Goal: Transaction & Acquisition: Purchase product/service

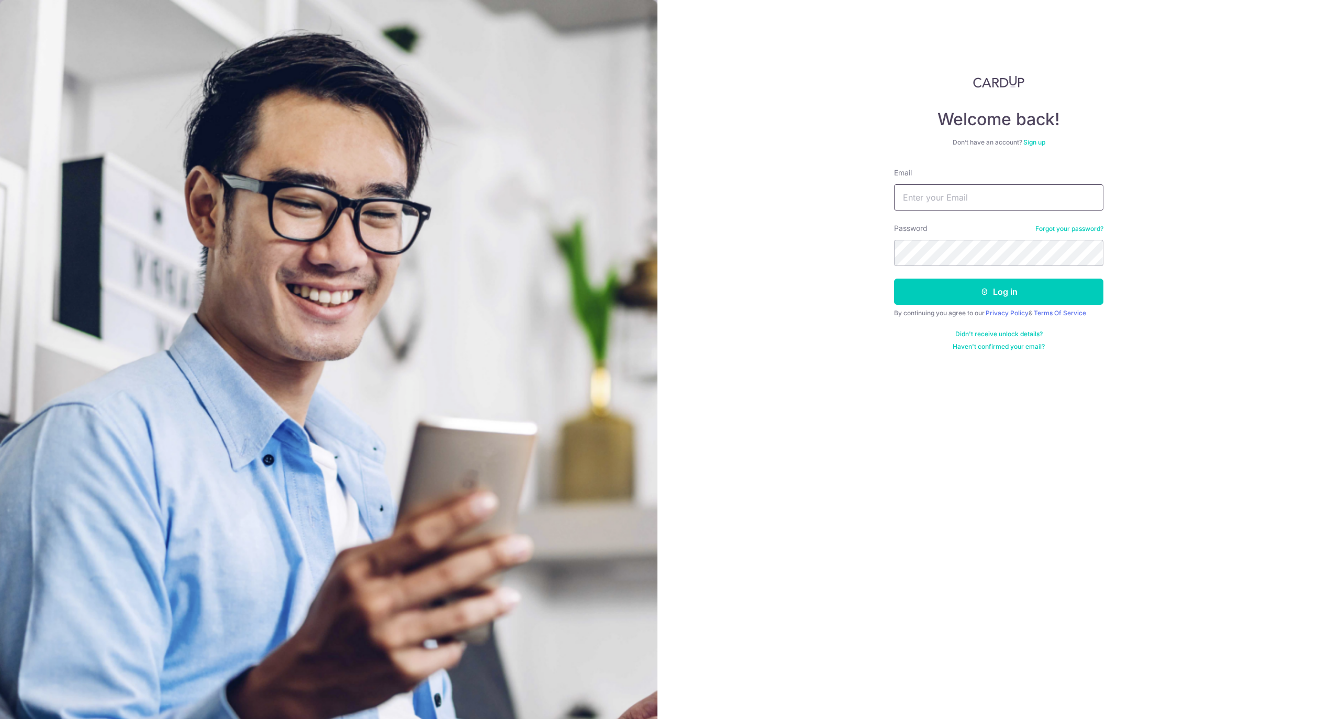
click at [979, 198] on input "Email" at bounding box center [998, 197] width 209 height 26
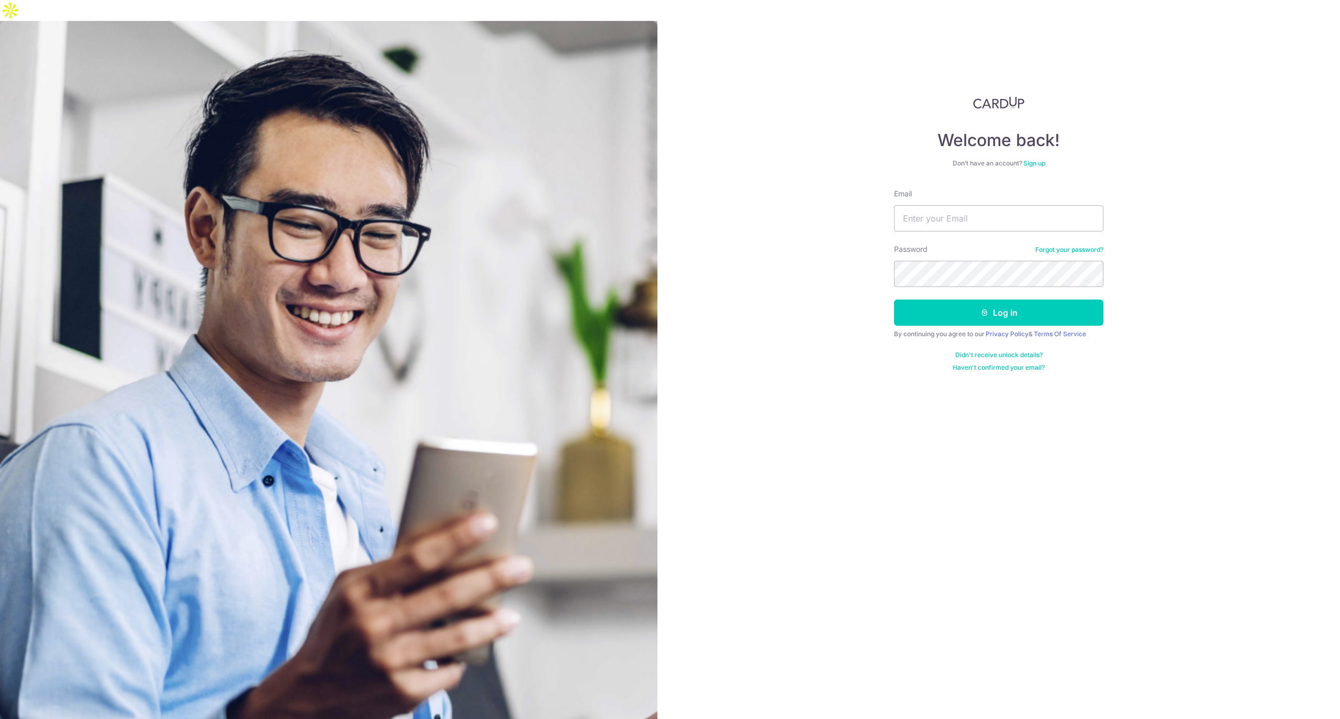
click at [1036, 159] on link "Sign up" at bounding box center [1034, 163] width 22 height 8
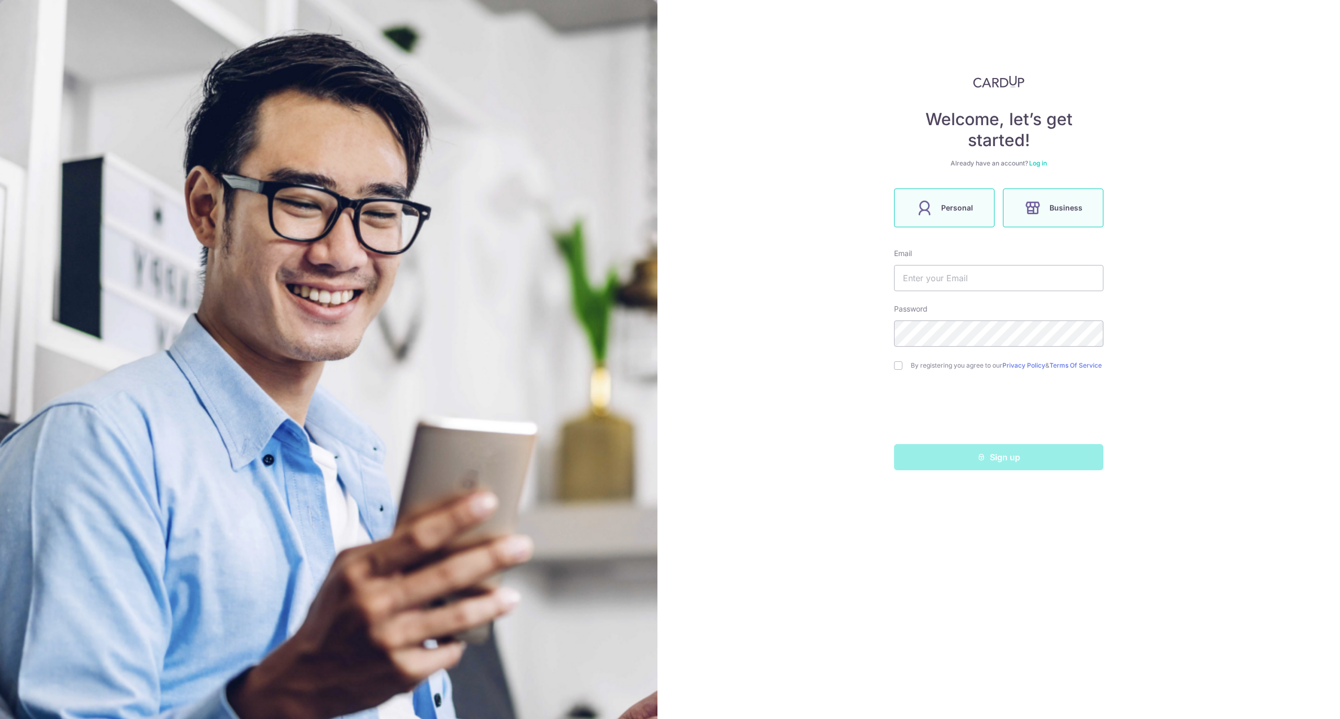
click at [966, 210] on span "Personal" at bounding box center [957, 207] width 32 height 13
click at [973, 283] on input "text" at bounding box center [998, 278] width 209 height 26
type input "joven.lee.wj@outlook.com"
click at [902, 366] on div "By registering you agree to our Privacy Policy & Terms Of Service" at bounding box center [998, 365] width 209 height 13
drag, startPoint x: 893, startPoint y: 368, endPoint x: 902, endPoint y: 369, distance: 9.5
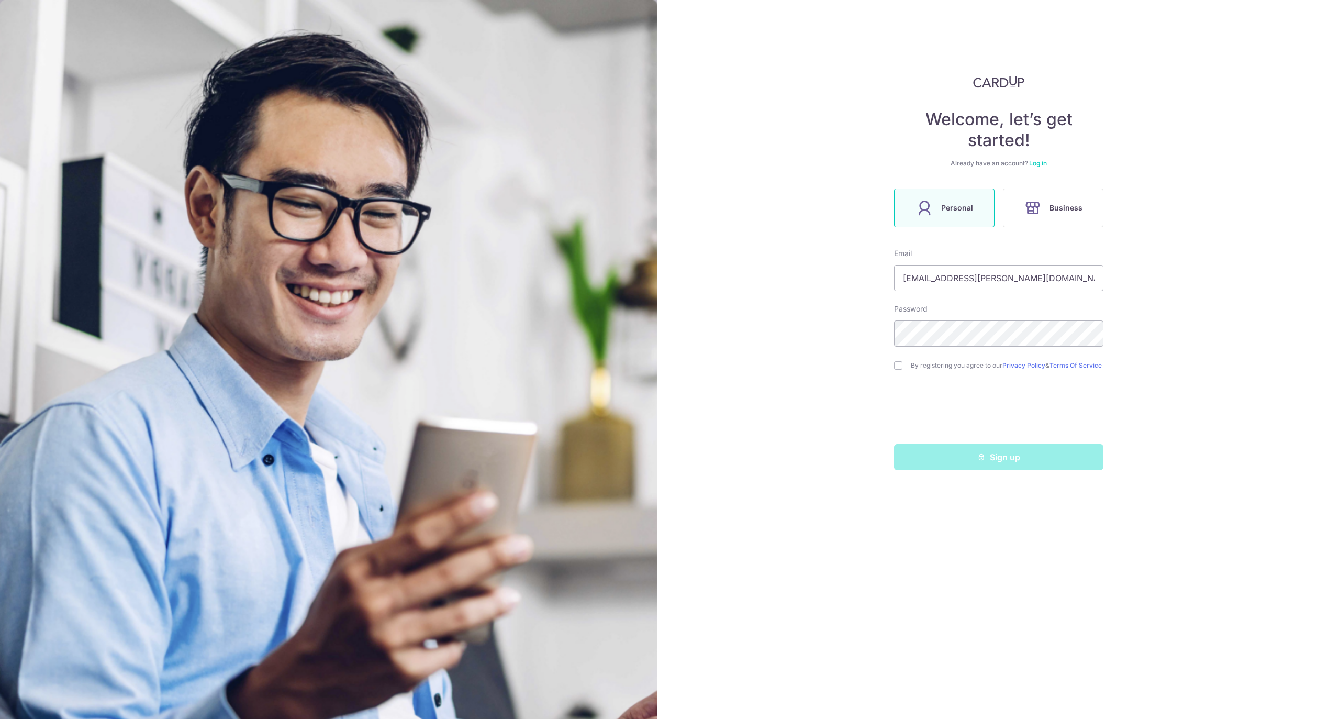
click at [893, 368] on div "Welcome, let’s get started! Already have an account? Log in Personal Business E…" at bounding box center [998, 359] width 682 height 719
click at [899, 367] on input "checkbox" at bounding box center [898, 365] width 8 height 8
checkbox input "true"
click at [982, 467] on button "Sign up" at bounding box center [998, 457] width 209 height 26
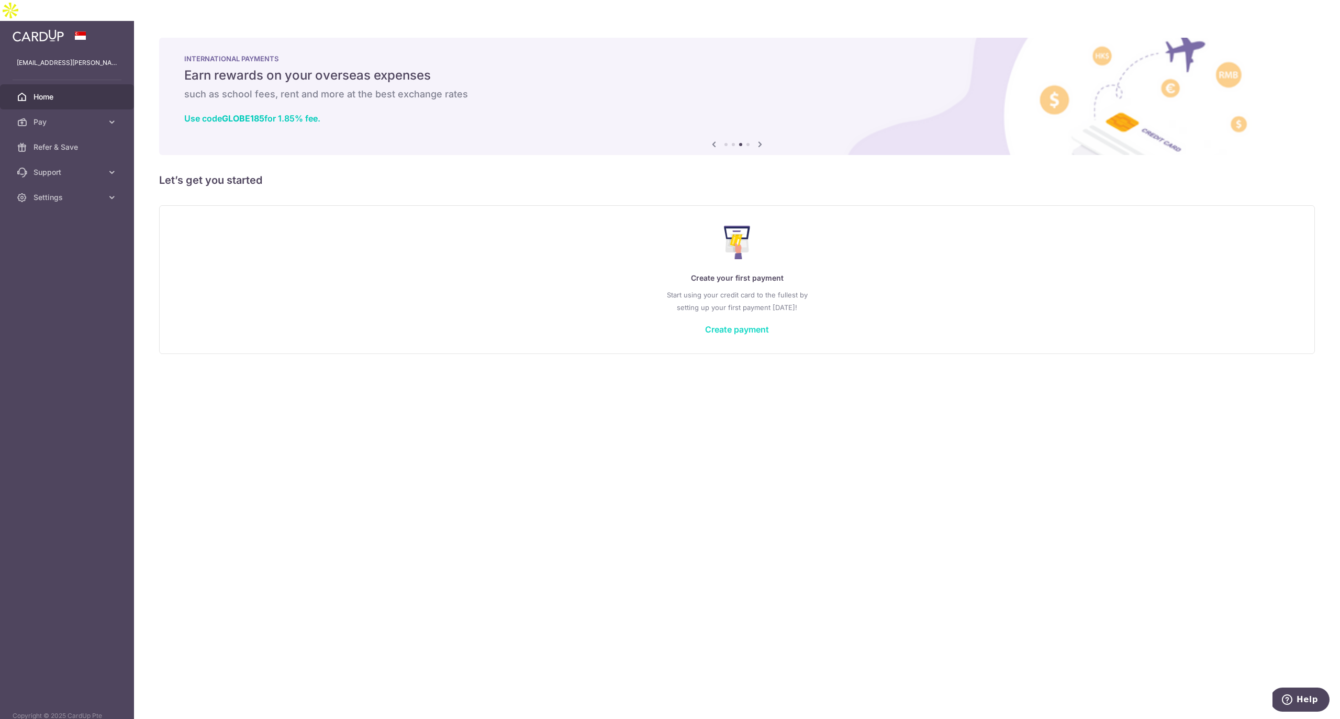
click at [725, 324] on link "Create payment" at bounding box center [737, 329] width 64 height 10
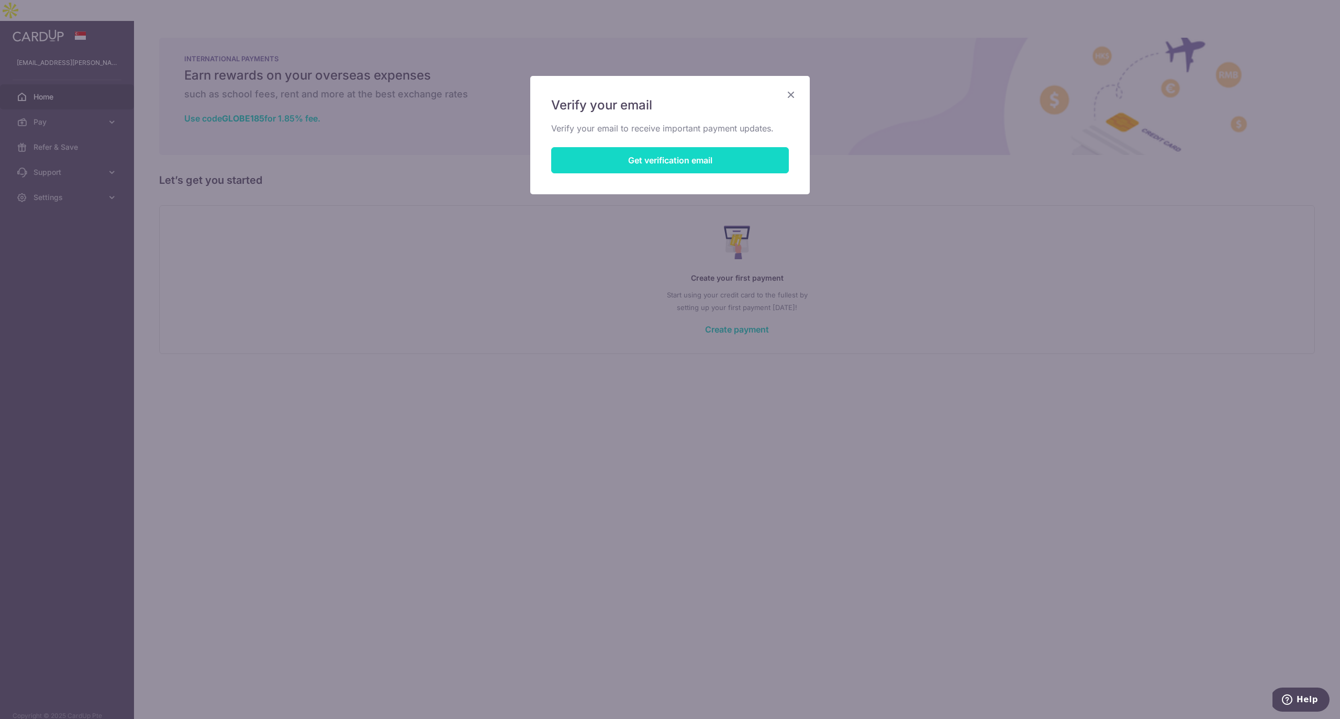
click at [648, 157] on button "Get verification email" at bounding box center [670, 160] width 238 height 26
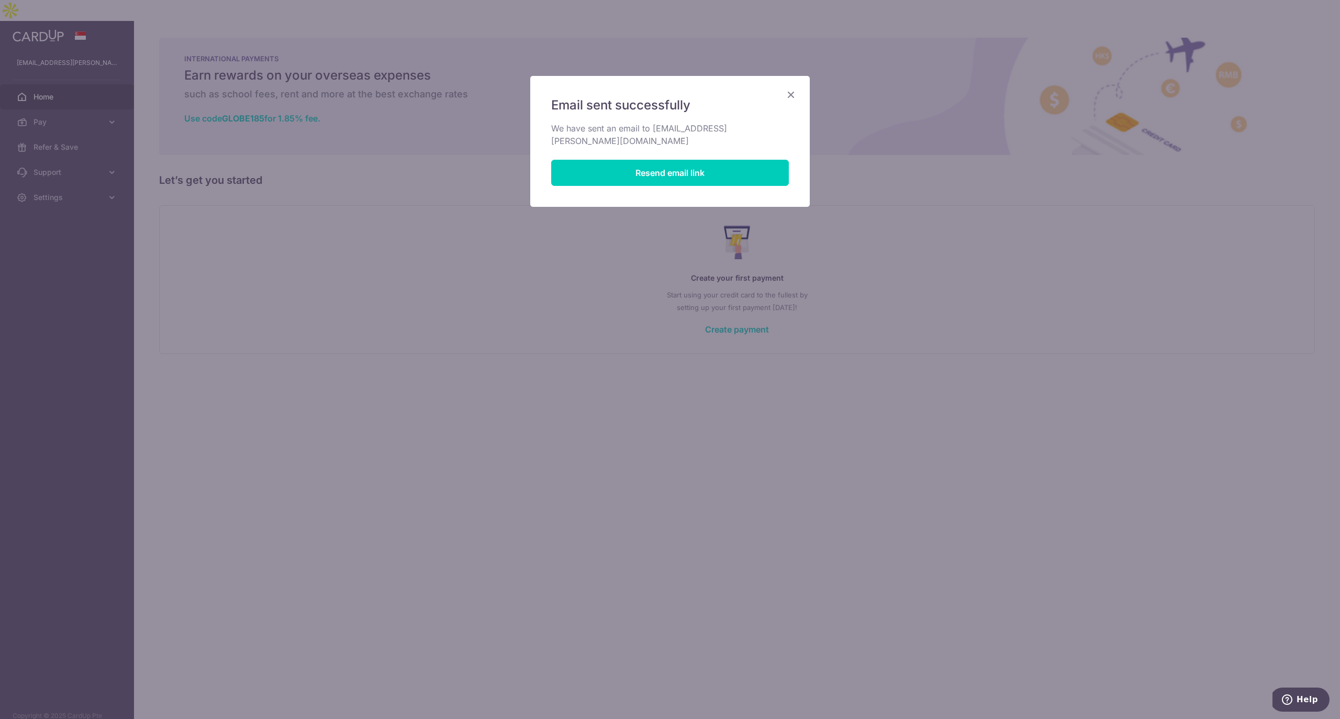
click at [784, 96] on icon "Close" at bounding box center [790, 94] width 13 height 13
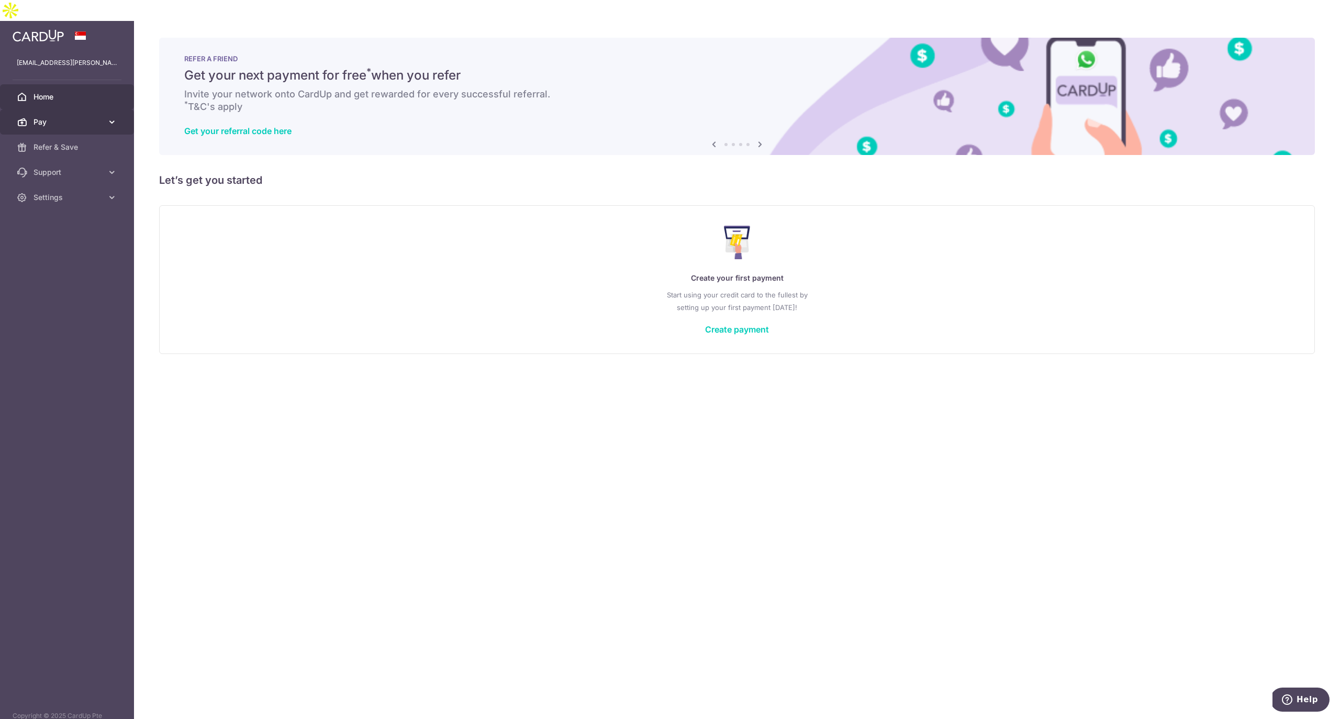
click at [34, 117] on span "Pay" at bounding box center [67, 122] width 69 height 10
click at [52, 192] on span "Cards" at bounding box center [67, 197] width 69 height 10
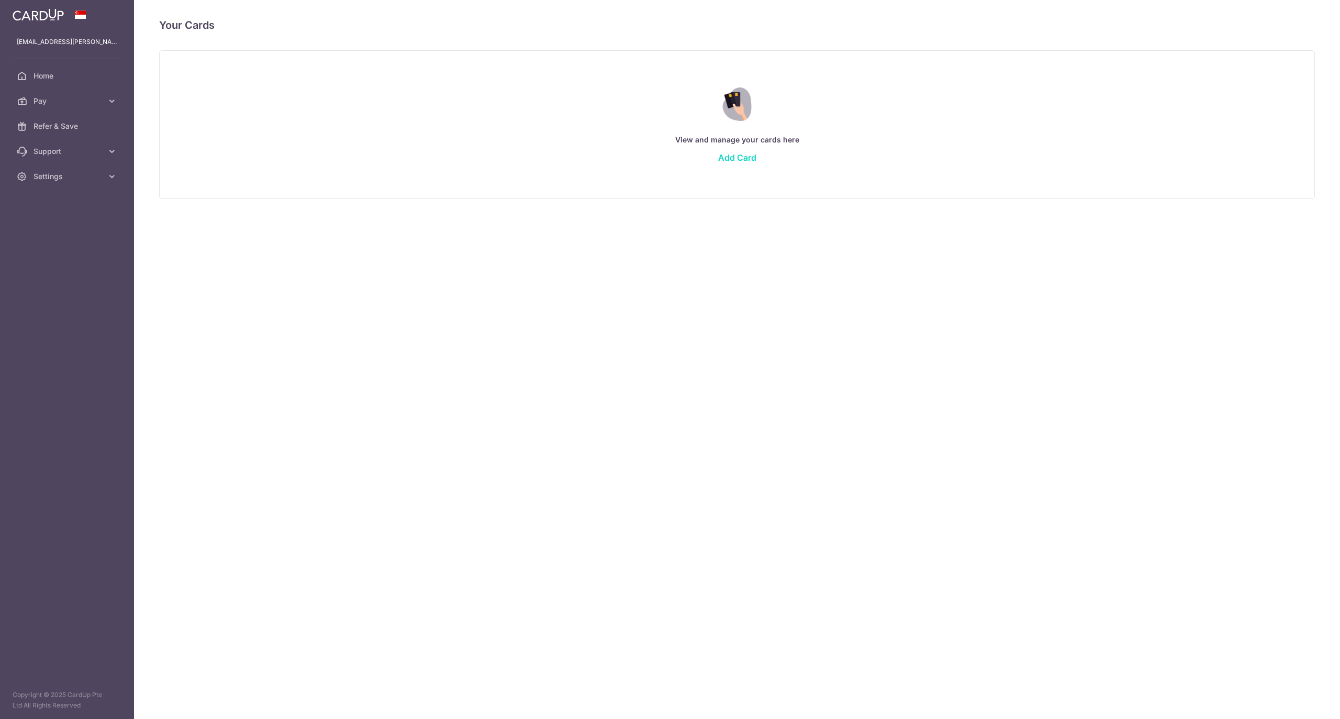
click at [740, 161] on link "Add Card" at bounding box center [737, 157] width 38 height 10
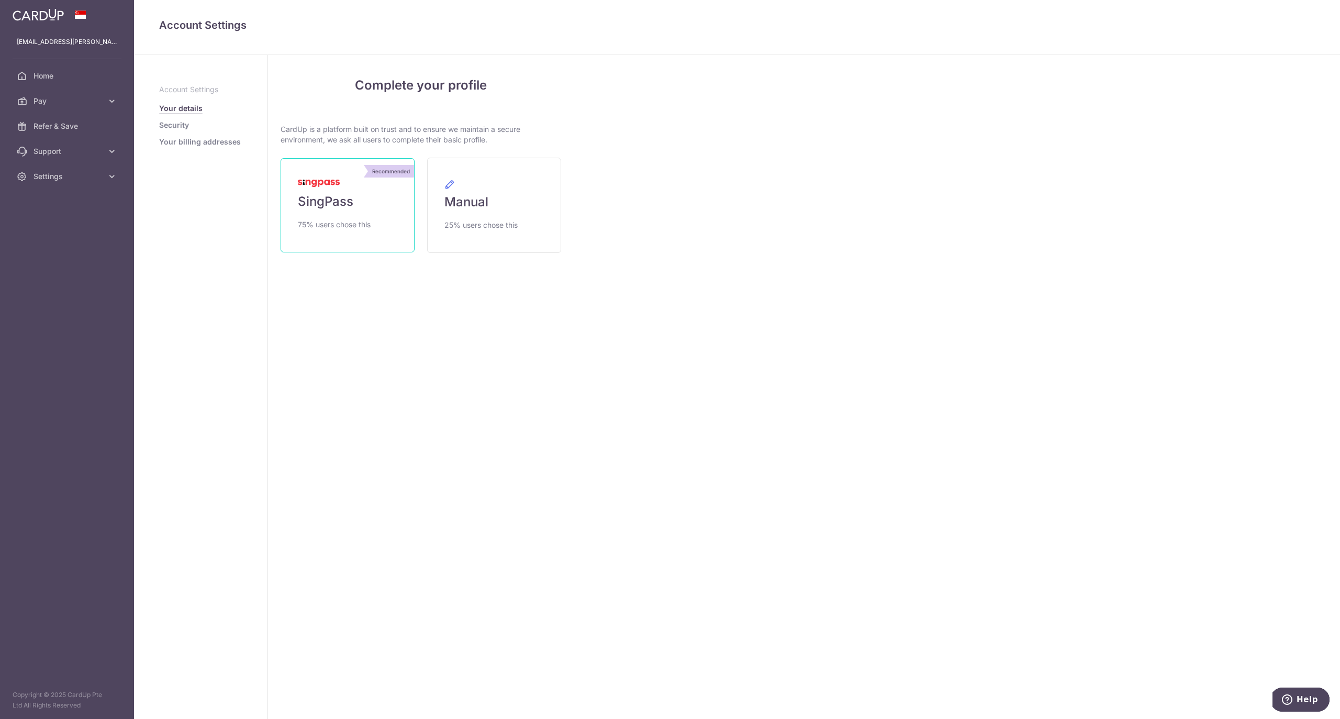
click at [369, 215] on link "Recommended SingPass 75% users chose this" at bounding box center [348, 205] width 134 height 94
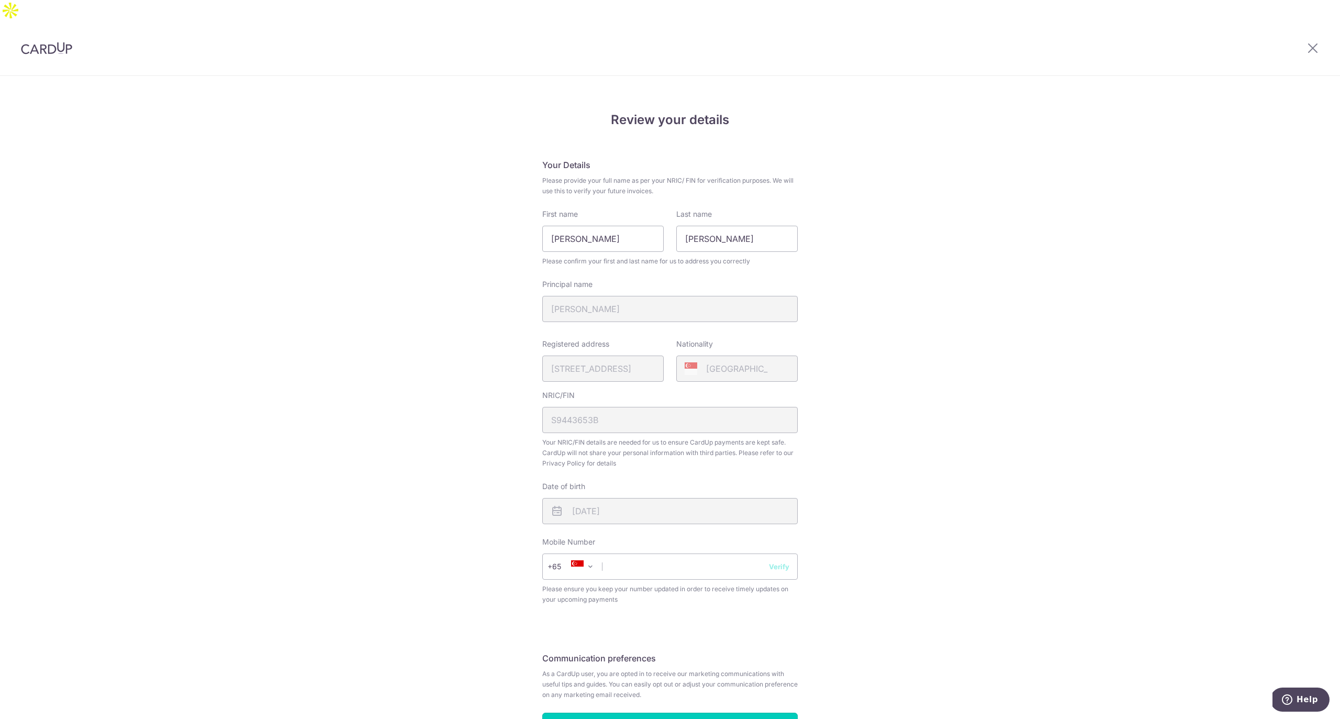
click at [717, 712] on input "Save Details" at bounding box center [669, 725] width 255 height 26
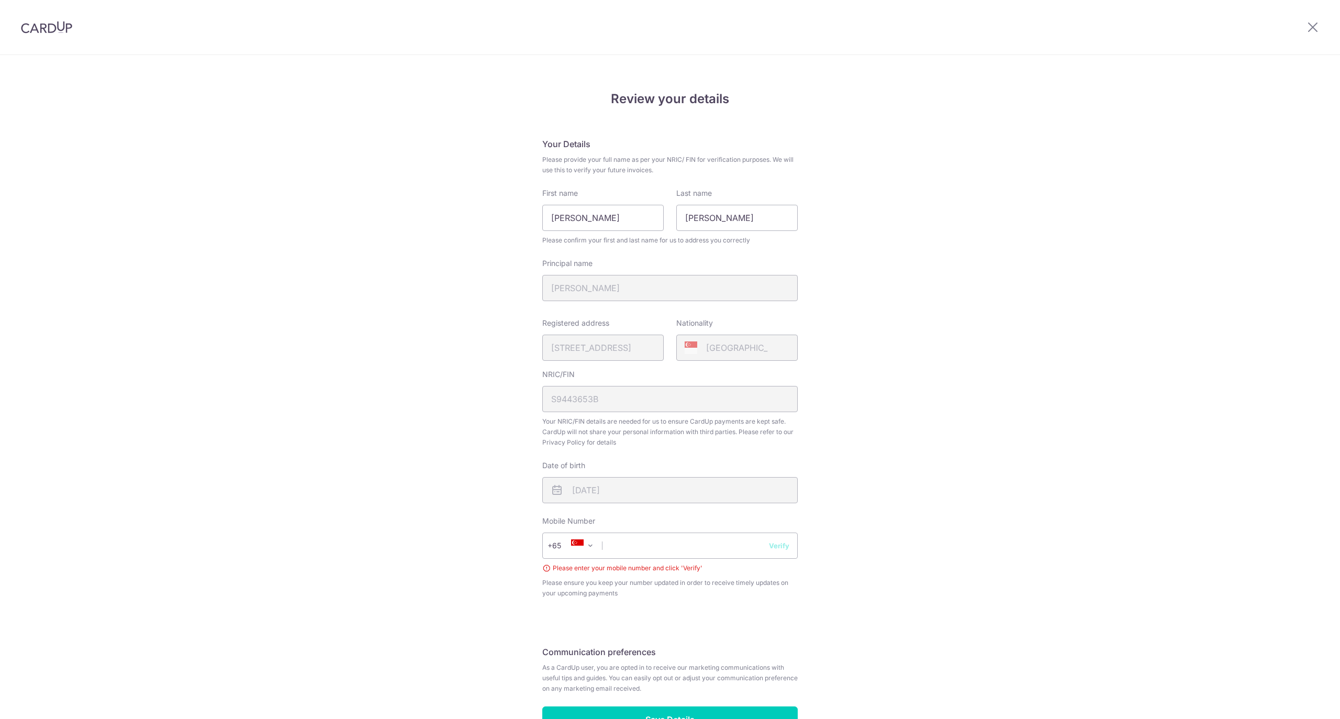
scroll to position [71, 0]
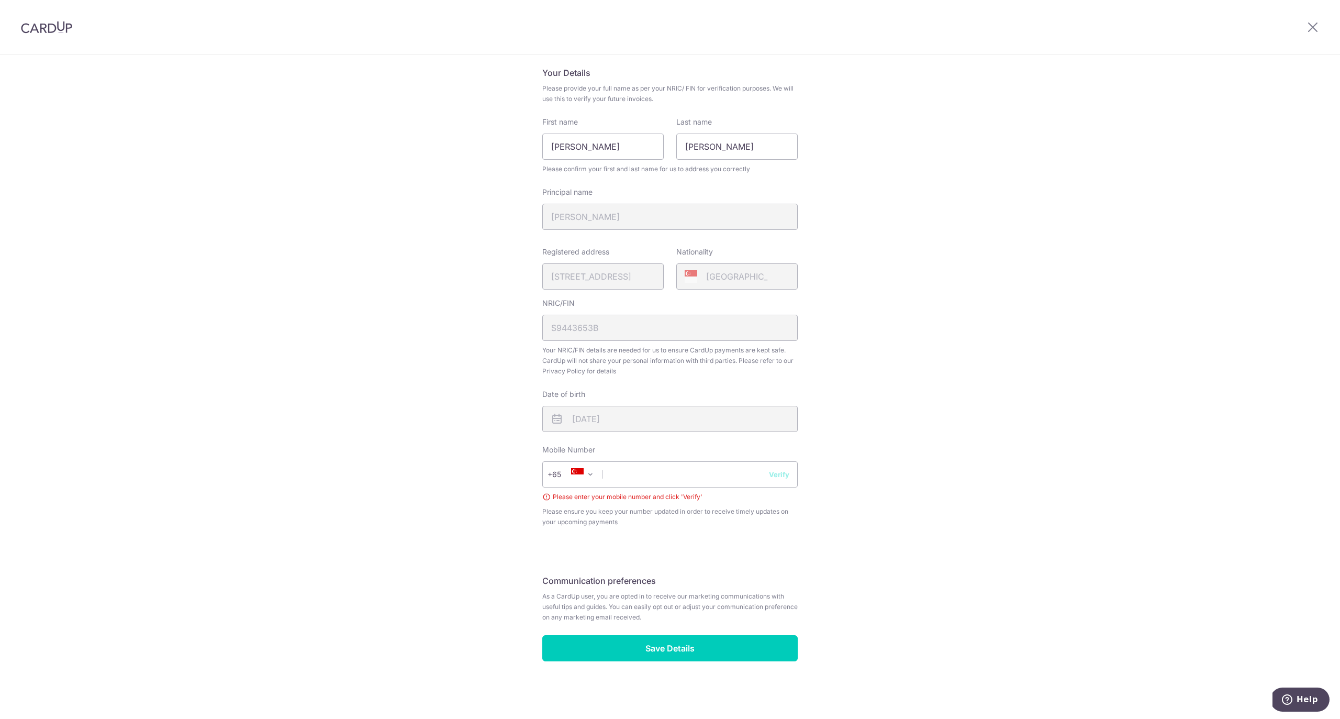
click at [652, 488] on div "+376 +971 +93 +1268 +1264 +355 +374 +244 +0 +54 +1684 +43 +61 +297 +358 +994 +3…" at bounding box center [669, 481] width 255 height 41
click at [663, 477] on input "text" at bounding box center [669, 474] width 255 height 26
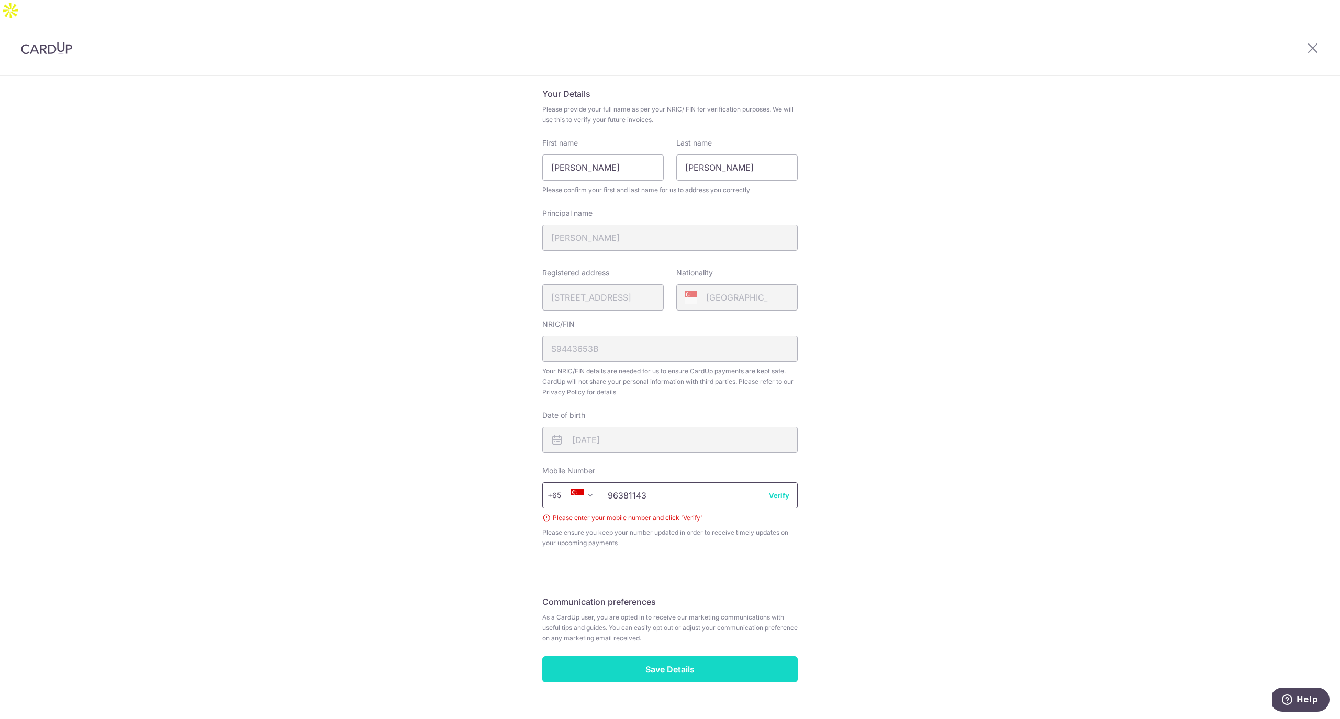
type input "96381143"
click at [714, 656] on input "Save Details" at bounding box center [669, 669] width 255 height 26
click at [778, 490] on button "Verify" at bounding box center [779, 495] width 20 height 10
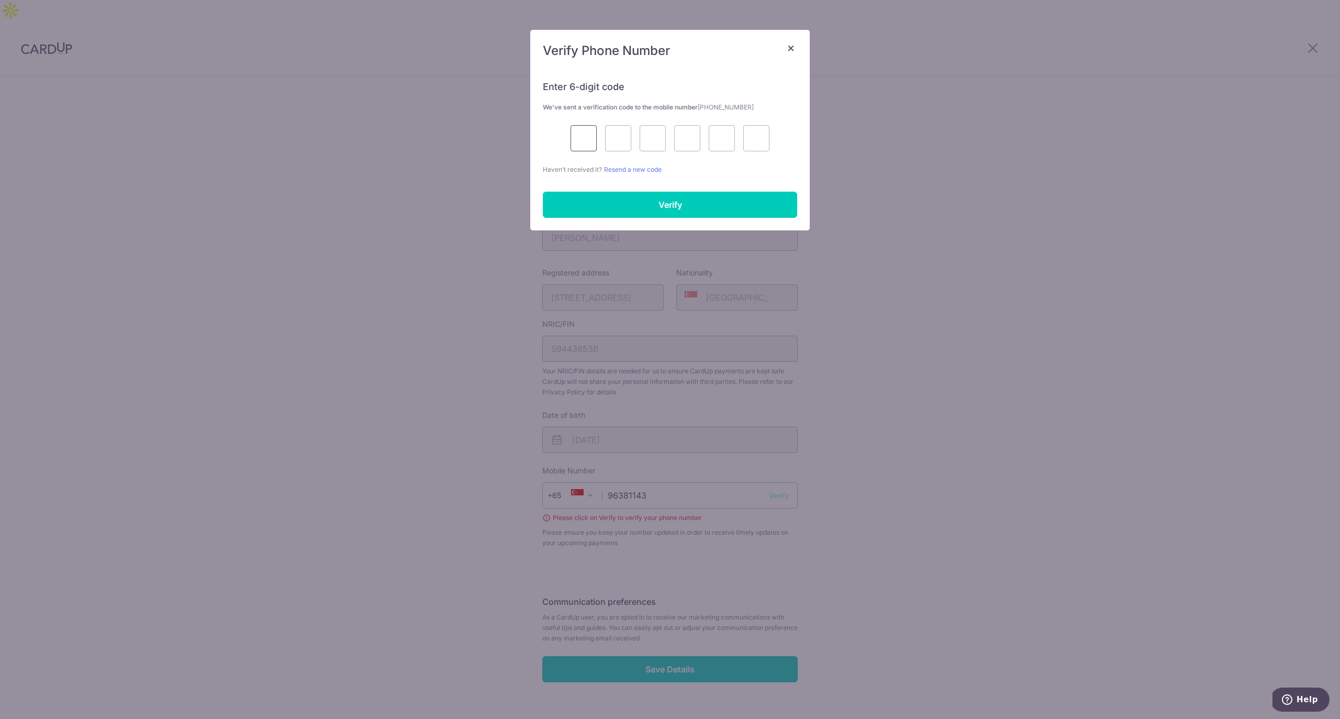
click at [579, 128] on input "text" at bounding box center [583, 138] width 26 height 26
type input "1"
type input "5"
type input "6"
type input "0"
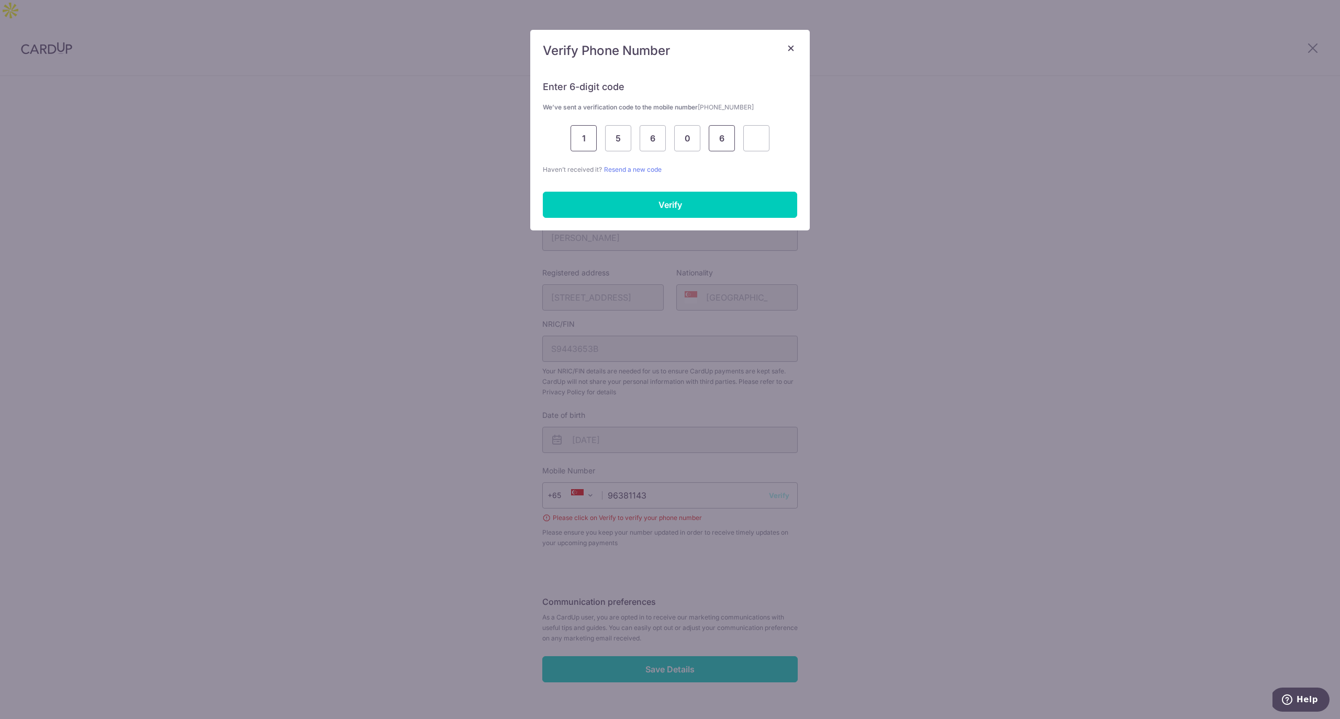
type input "6"
type input "9"
click at [654, 208] on input "Verify" at bounding box center [670, 205] width 254 height 26
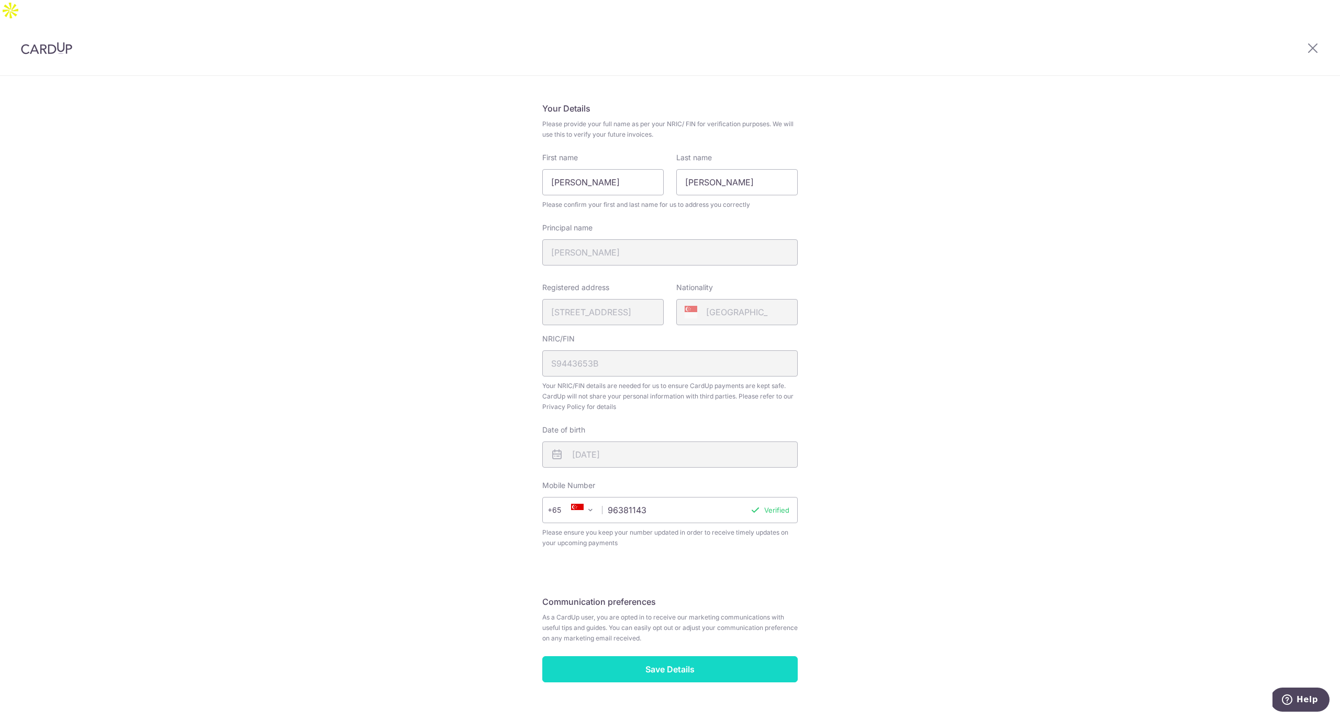
click at [722, 656] on input "Save Details" at bounding box center [669, 669] width 255 height 26
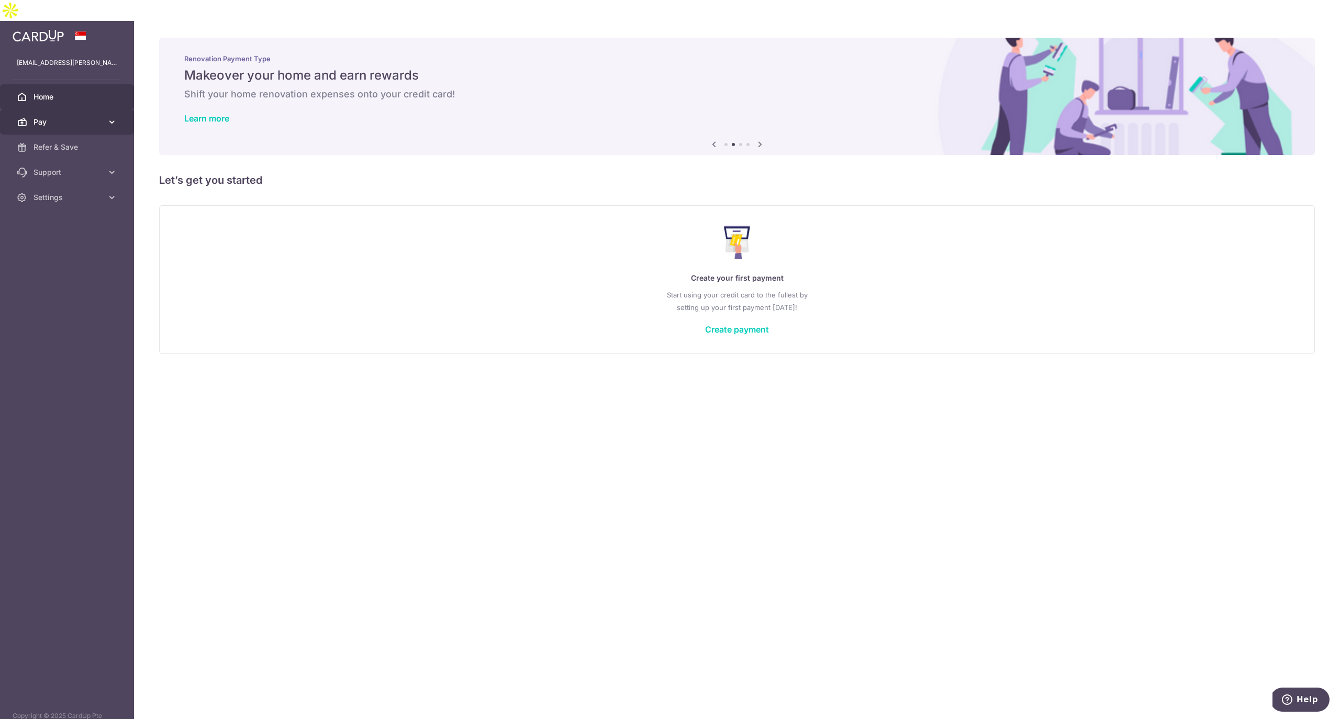
click at [66, 117] on span "Pay" at bounding box center [67, 122] width 69 height 10
drag, startPoint x: 36, startPoint y: 175, endPoint x: 55, endPoint y: 186, distance: 22.3
click at [36, 192] on span "Cards" at bounding box center [67, 197] width 69 height 10
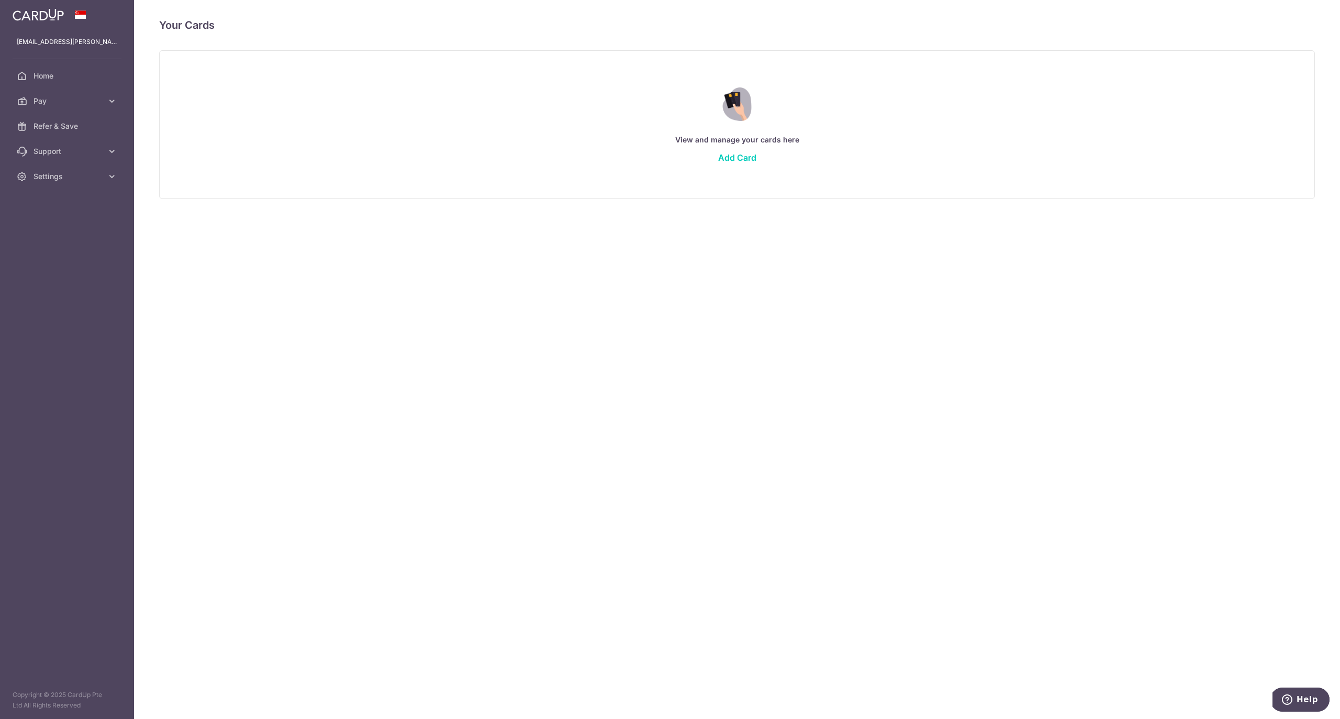
click at [731, 164] on div "View and manage your cards here Add Card" at bounding box center [736, 124] width 1129 height 91
click at [742, 156] on link "Add Card" at bounding box center [737, 157] width 38 height 10
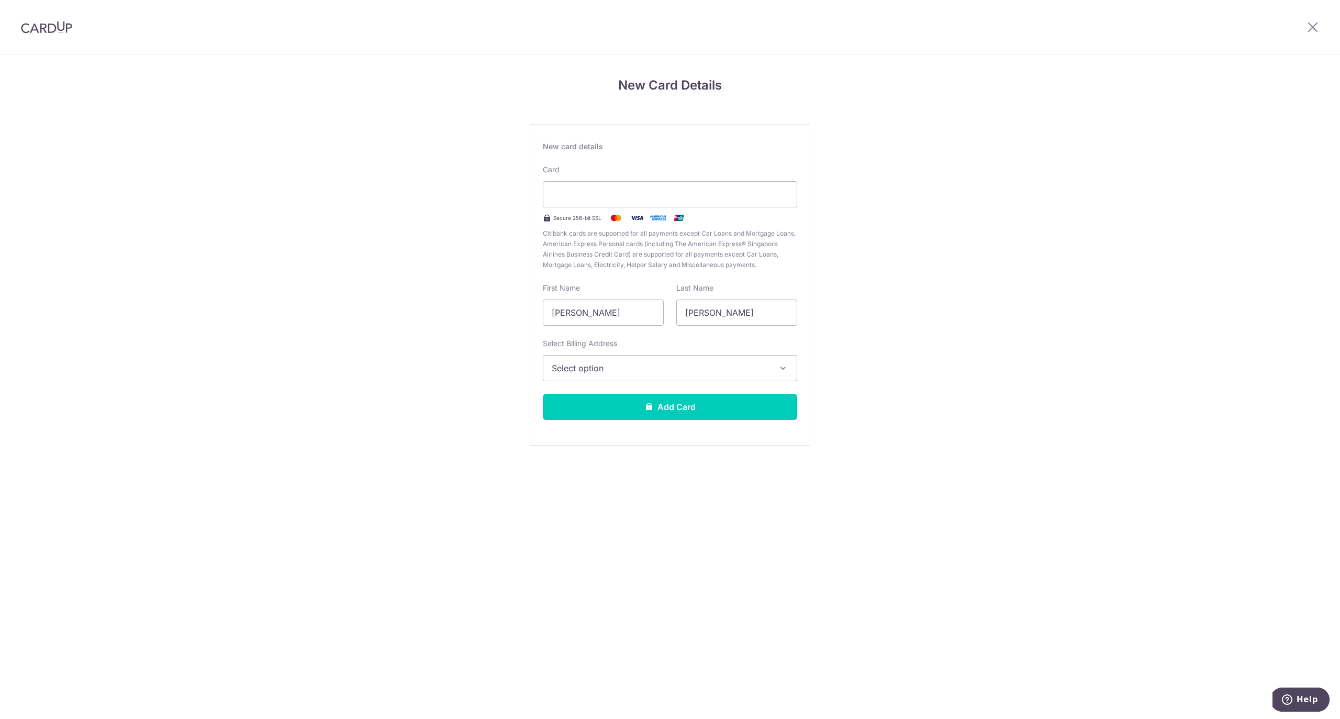
click at [672, 372] on span "Select option" at bounding box center [661, 368] width 218 height 13
click at [658, 394] on span "Add Billing Address" at bounding box center [679, 397] width 218 height 10
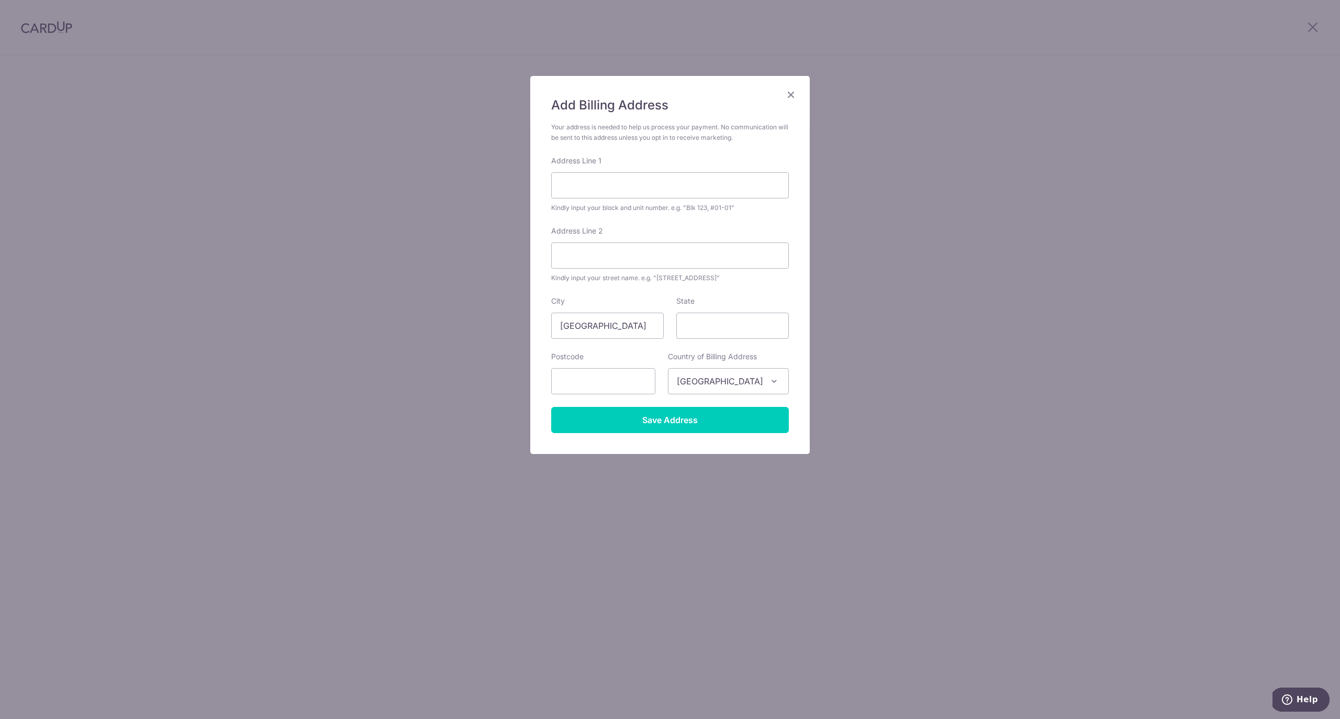
click at [638, 203] on div "Kindly input your block and unit number. e.g. "Blk 123, #01-01"" at bounding box center [670, 208] width 238 height 10
click at [640, 196] on input "Address Line 1" at bounding box center [670, 185] width 238 height 26
type input "240 Miltonia Close, The Shaughnessy"
click at [743, 332] on input "State" at bounding box center [732, 325] width 113 height 26
type input "Singapore"
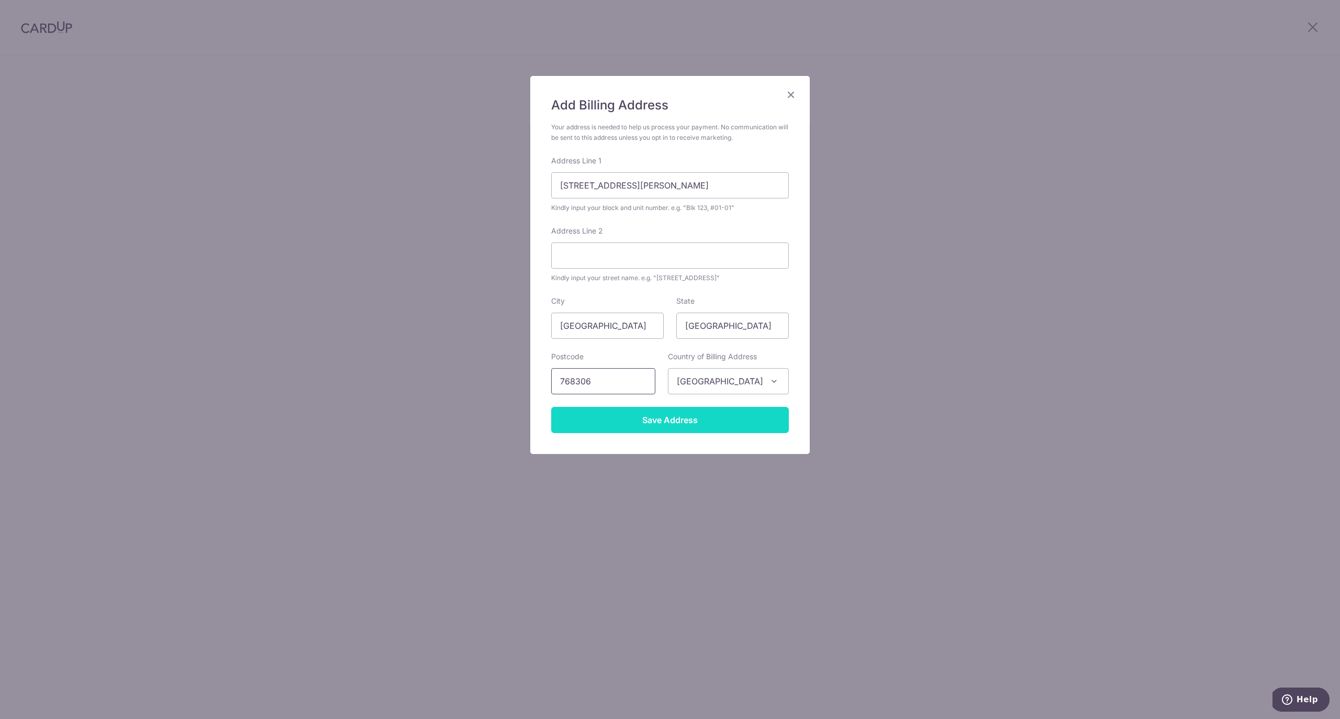
type input "768306"
click at [719, 414] on input "Save Address" at bounding box center [670, 420] width 238 height 26
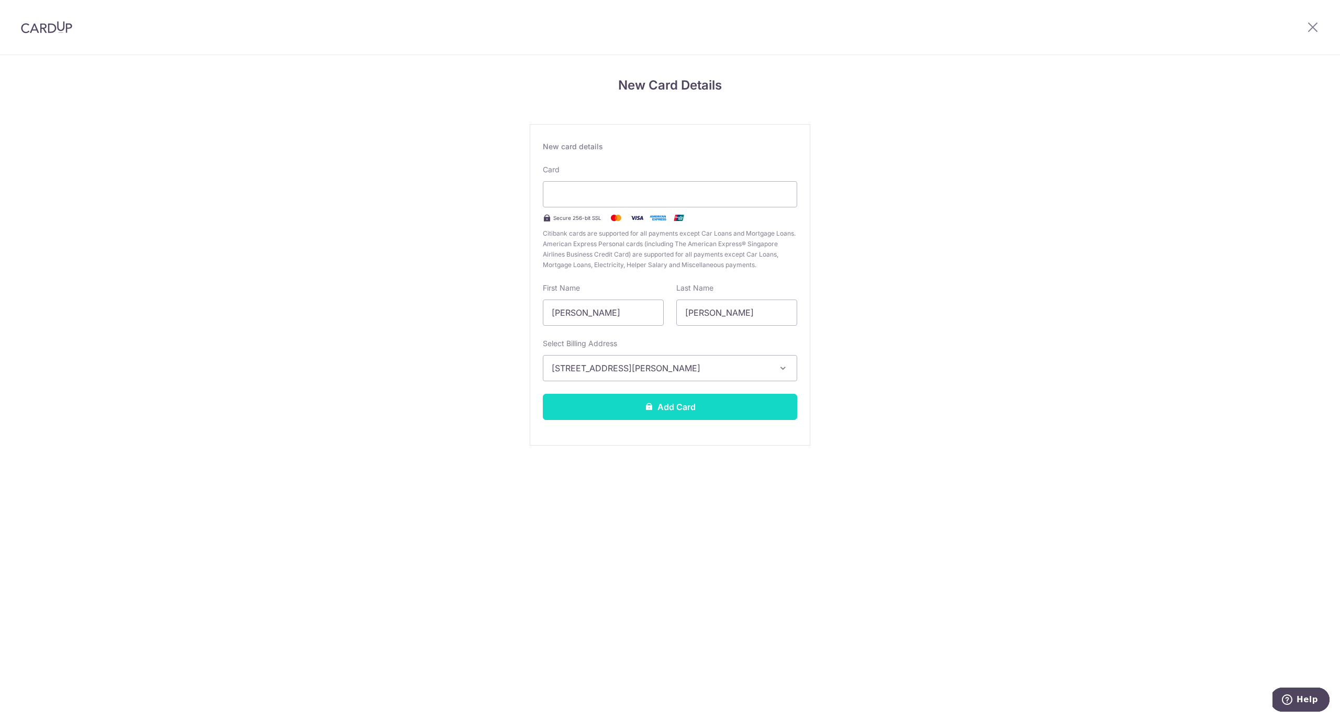
click at [706, 413] on button "Add Card" at bounding box center [670, 407] width 254 height 26
click at [711, 412] on button "Add Card" at bounding box center [670, 407] width 254 height 26
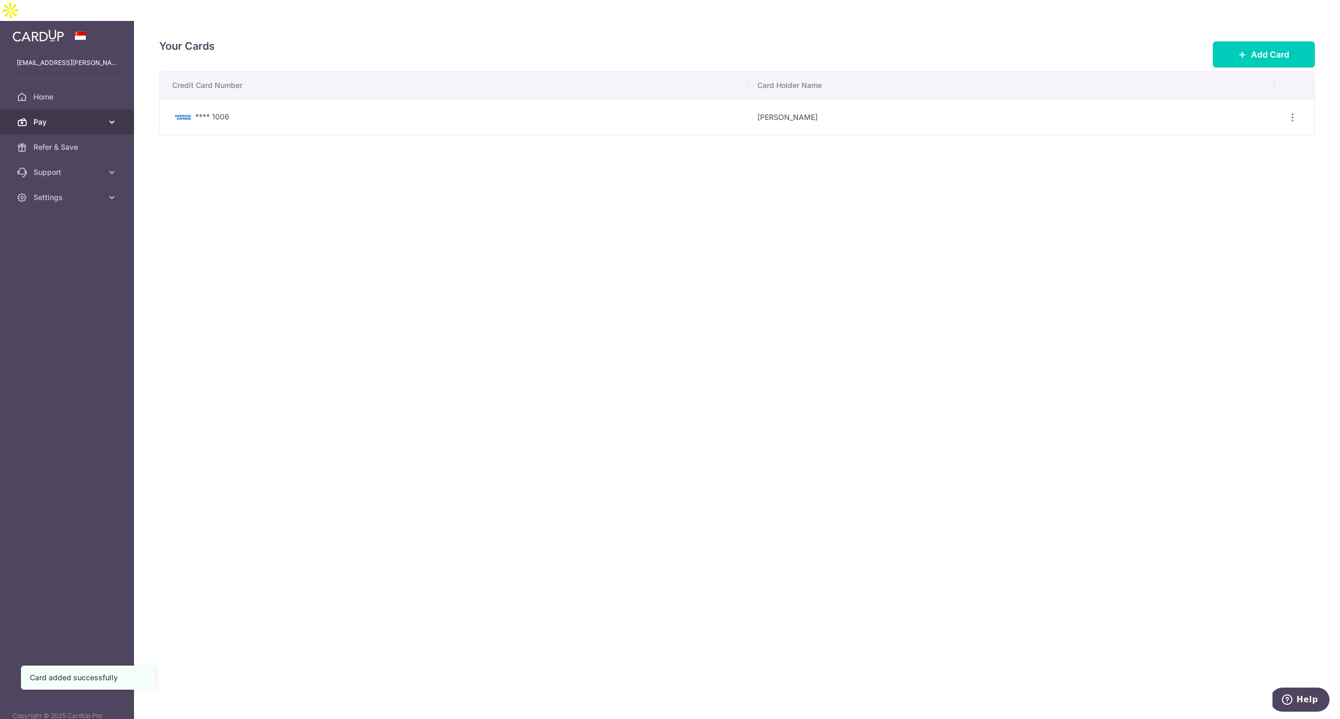
click at [82, 117] on span "Pay" at bounding box center [67, 122] width 69 height 10
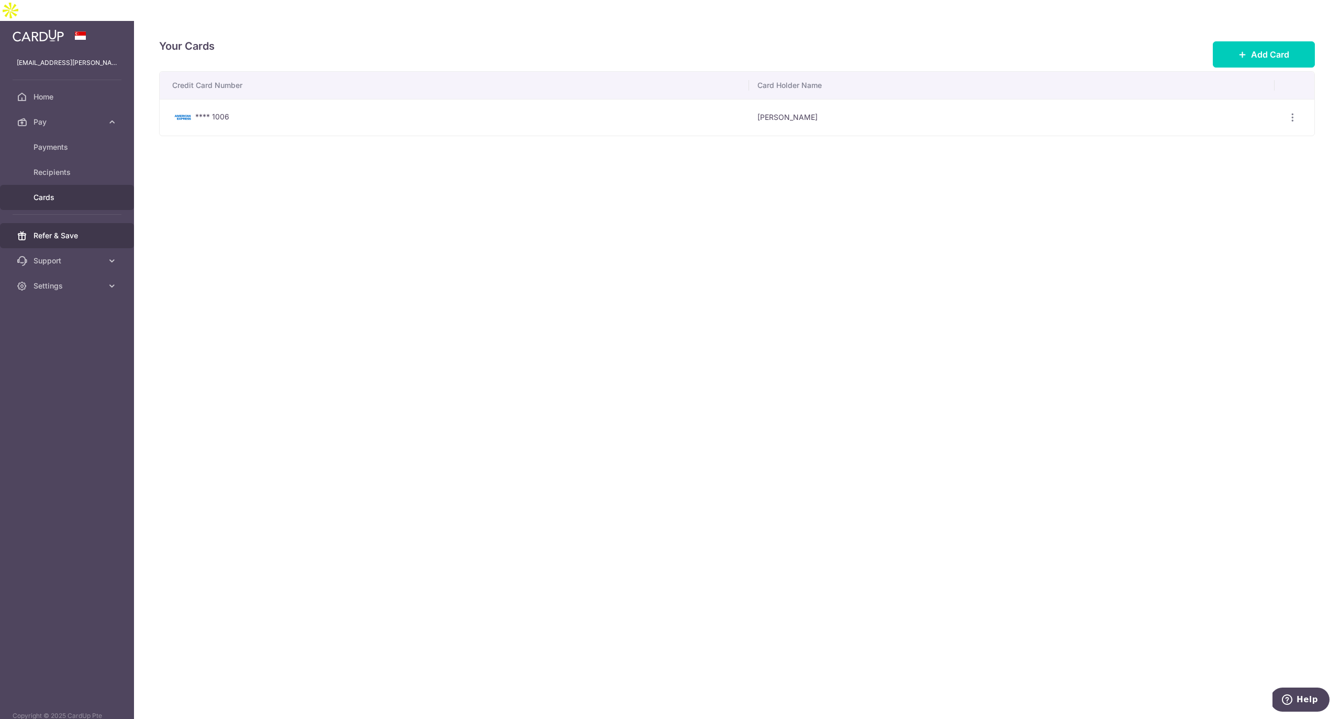
click at [90, 230] on span "Refer & Save" at bounding box center [67, 235] width 69 height 10
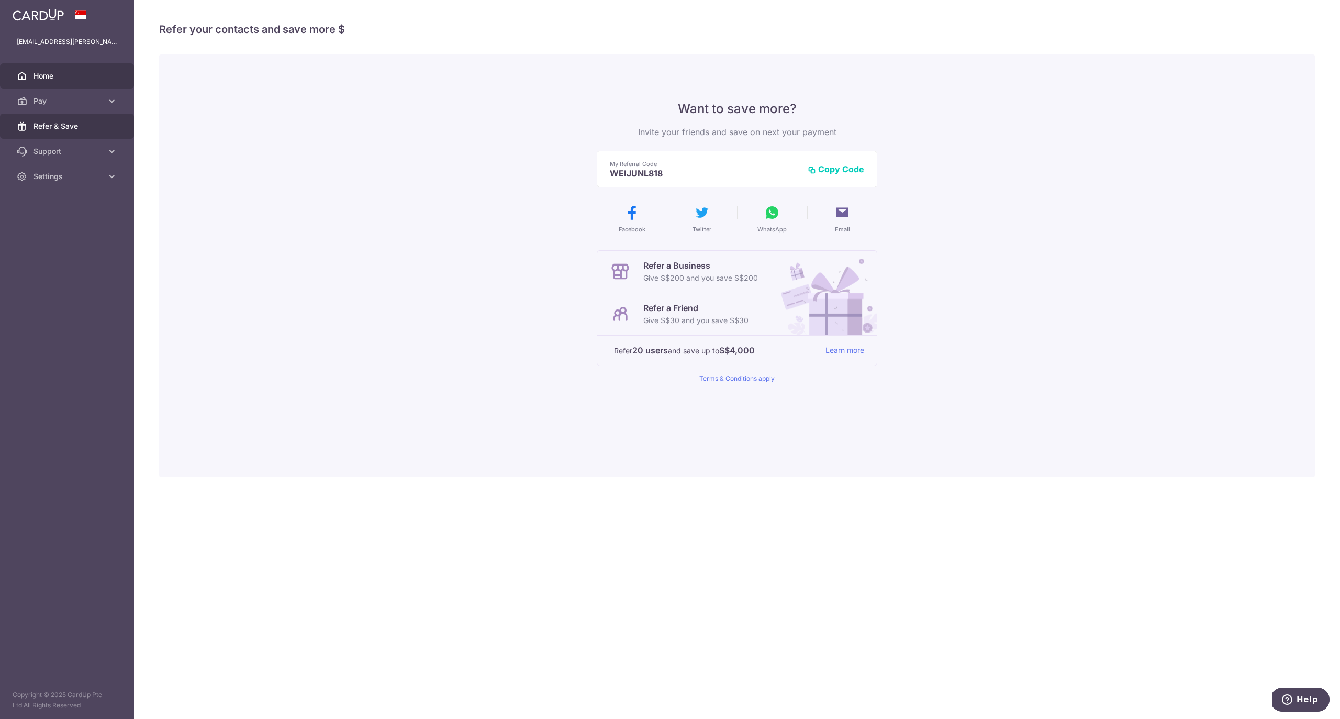
click at [93, 82] on link "Home" at bounding box center [67, 75] width 134 height 25
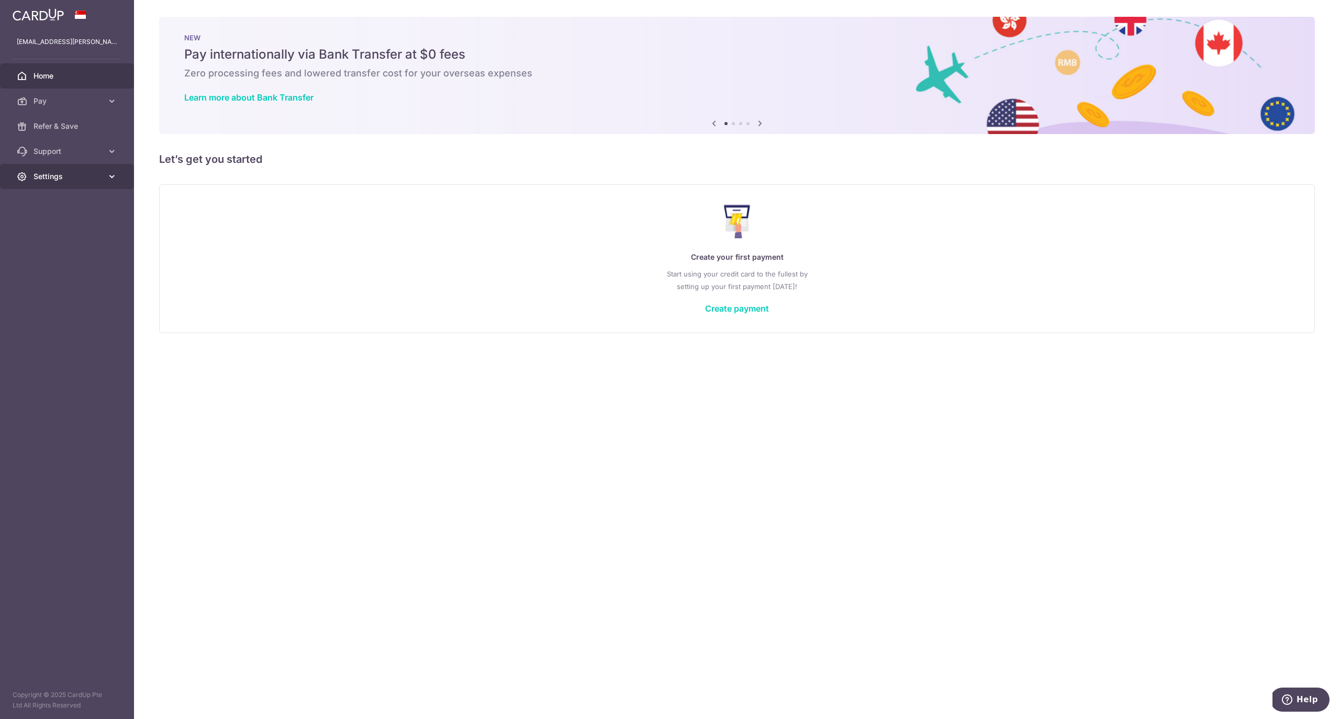
click at [44, 181] on span "Settings" at bounding box center [67, 176] width 69 height 10
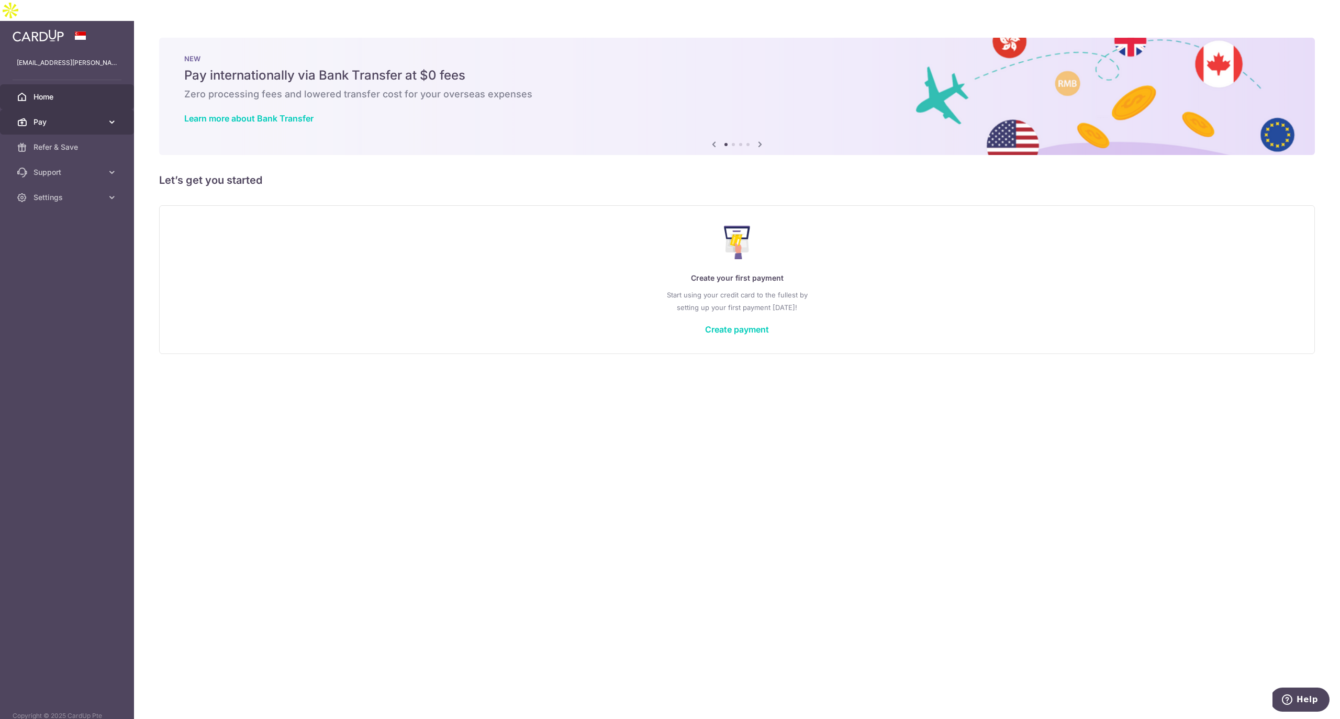
click at [65, 117] on span "Pay" at bounding box center [67, 122] width 69 height 10
